Goal: Navigation & Orientation: Understand site structure

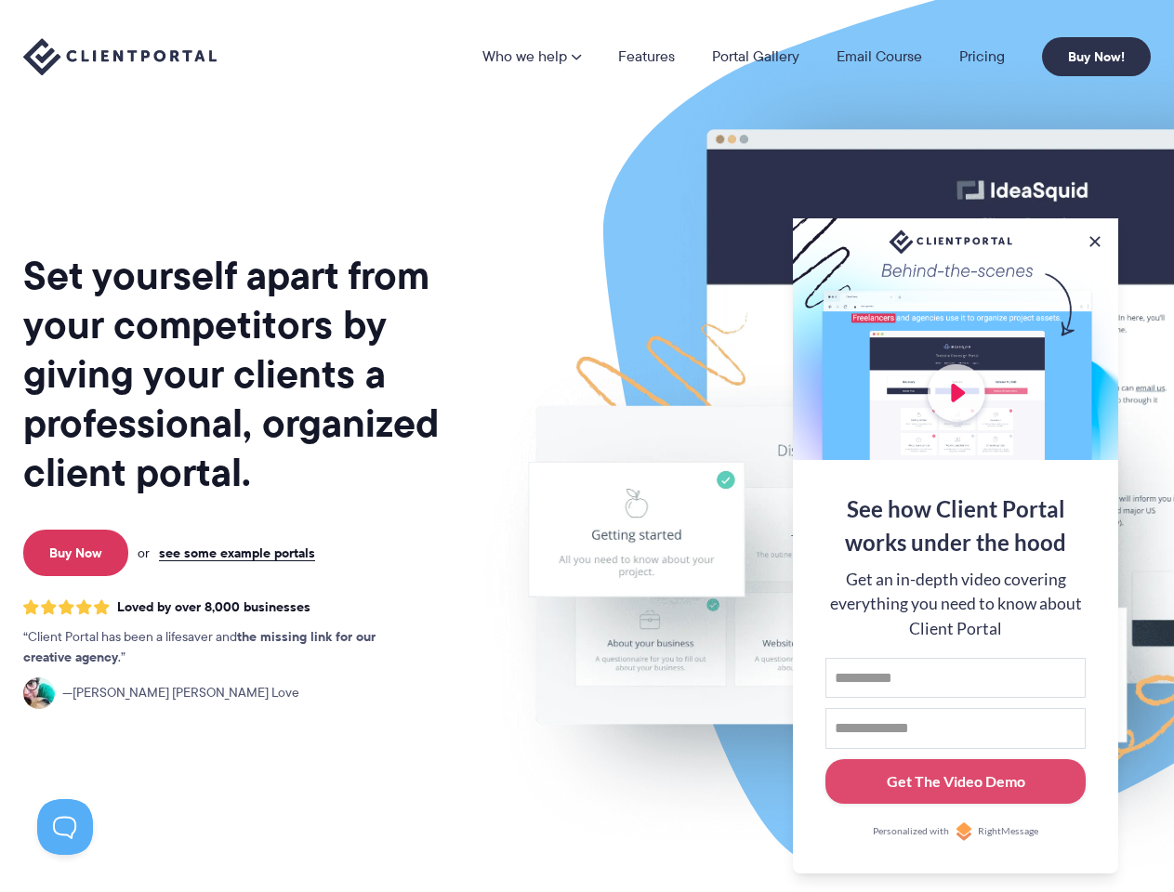
click at [586, 446] on img at bounding box center [971, 460] width 1042 height 891
click at [533, 57] on link "Who we help" at bounding box center [531, 56] width 99 height 15
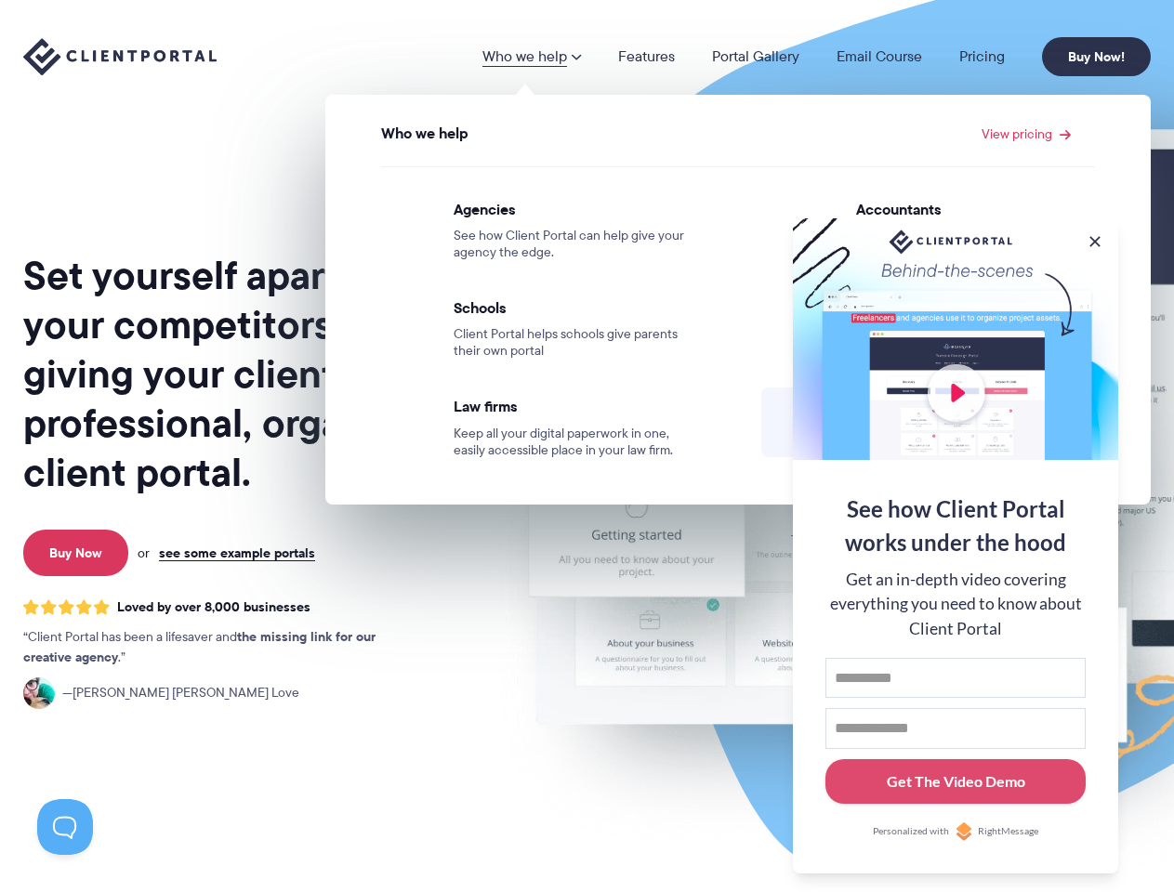
click at [1095, 238] on button at bounding box center [1094, 241] width 19 height 19
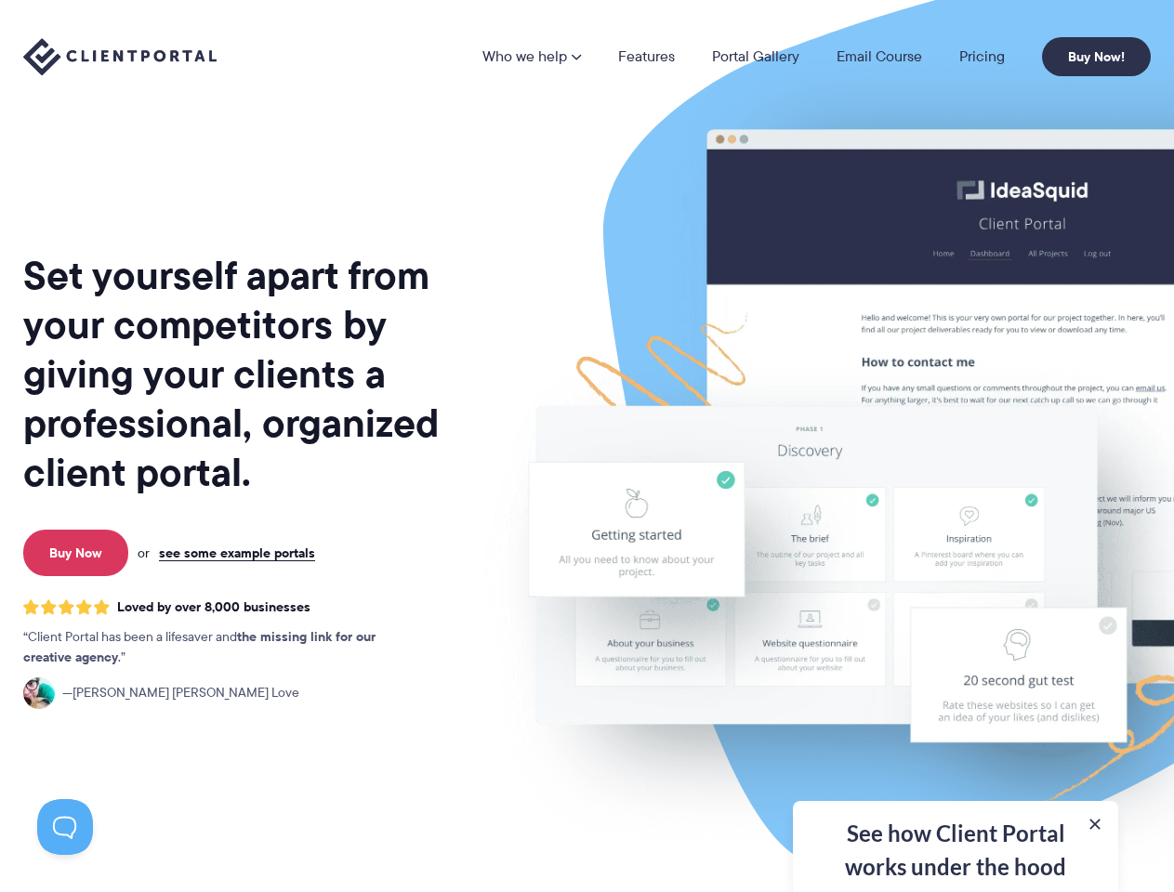
click at [955, 544] on img at bounding box center [971, 460] width 1042 height 891
click at [65, 827] on button at bounding box center [65, 827] width 56 height 56
